Goal: Check status: Verify the current state of an ongoing process or item

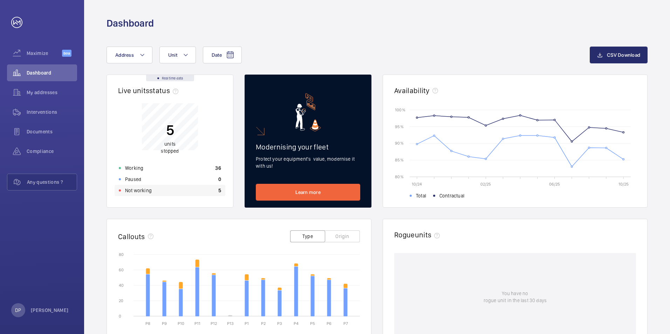
click at [141, 193] on p "Not working" at bounding box center [138, 190] width 27 height 7
